Goal: Obtain resource: Obtain resource

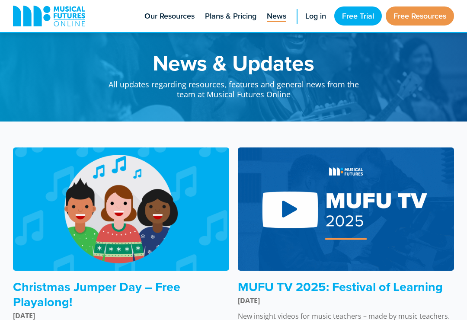
click at [235, 16] on span "Plans & Pricing" at bounding box center [230, 16] width 51 height 12
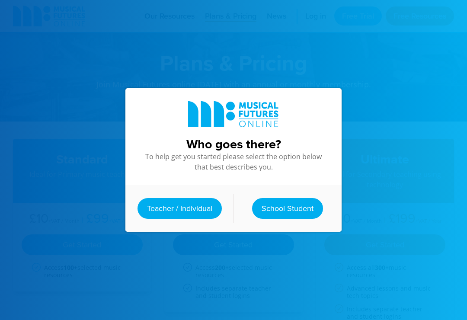
click at [151, 205] on link "Teacher / Individual" at bounding box center [179, 208] width 84 height 21
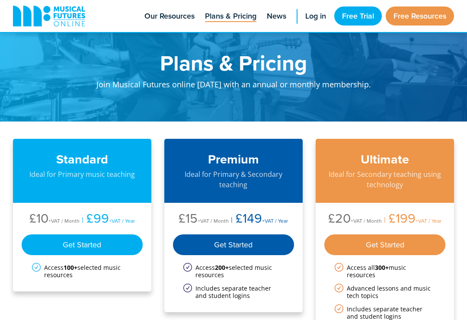
click at [314, 23] on link "Log in" at bounding box center [315, 16] width 29 height 32
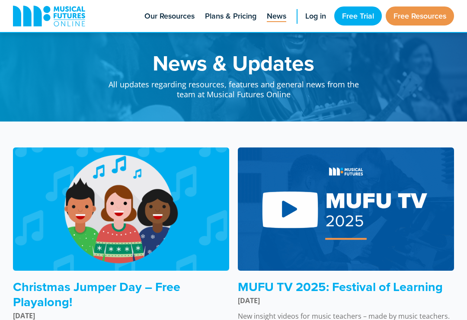
click at [363, 12] on link "Free Trial" at bounding box center [358, 15] width 48 height 19
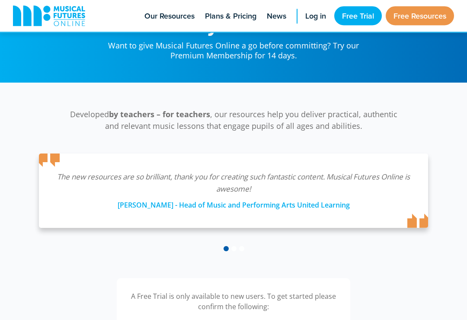
scroll to position [35, 0]
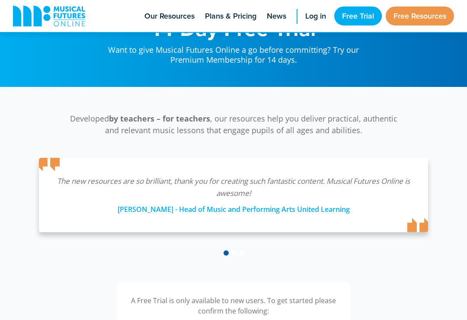
click at [418, 10] on link "Free Resources" at bounding box center [419, 15] width 68 height 19
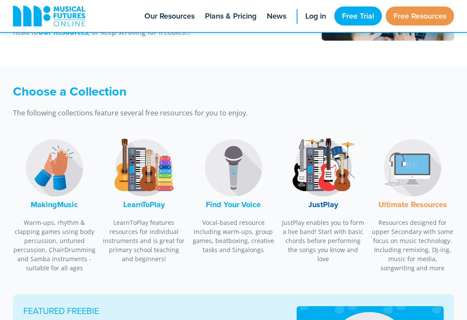
scroll to position [204, 0]
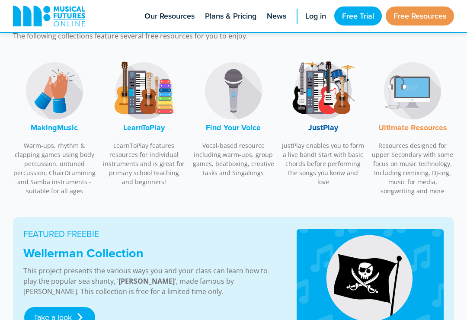
click at [41, 94] on img at bounding box center [54, 90] width 65 height 65
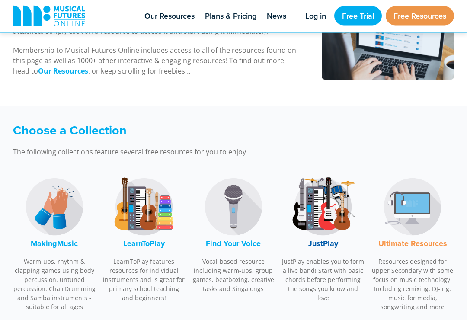
click at [128, 208] on img at bounding box center [143, 207] width 65 height 65
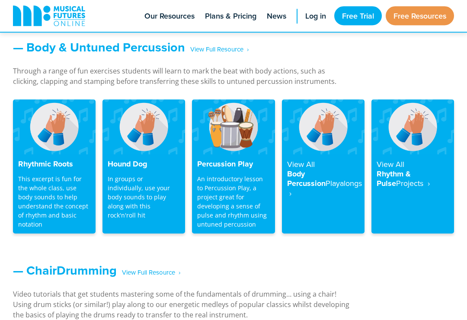
scroll to position [727, 0]
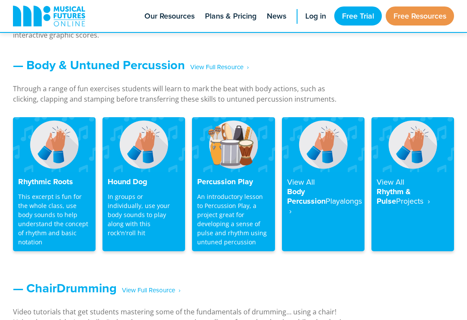
click at [236, 146] on img at bounding box center [233, 144] width 83 height 55
